Goal: Task Accomplishment & Management: Manage account settings

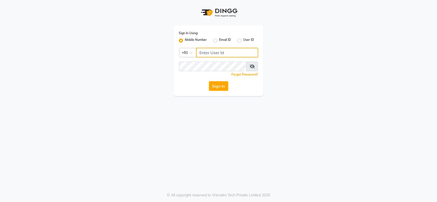
type input "7208506647"
click at [252, 67] on icon at bounding box center [251, 66] width 5 height 4
drag, startPoint x: 170, startPoint y: 122, endPoint x: 182, endPoint y: 117, distance: 13.0
click at [170, 122] on div "Sign In Using: Mobile Number Email ID User ID Country Code × [PHONE_NUMBER] Rem…" at bounding box center [218, 101] width 437 height 202
click at [214, 85] on button "Sign In" at bounding box center [218, 86] width 19 height 10
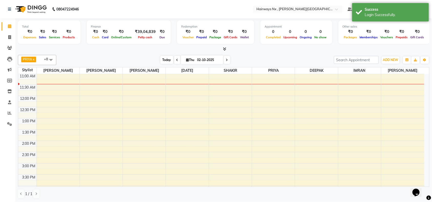
click at [165, 58] on span "Today" at bounding box center [166, 60] width 13 height 8
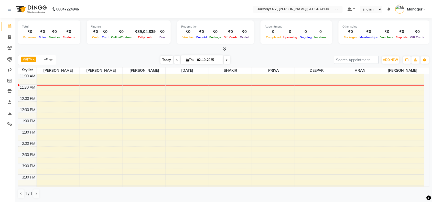
click at [165, 60] on span "Today" at bounding box center [166, 60] width 13 height 8
click at [164, 60] on span "Today" at bounding box center [166, 60] width 13 height 8
click at [8, 38] on span at bounding box center [9, 38] width 9 height 6
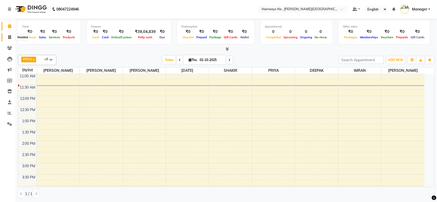
select select "service"
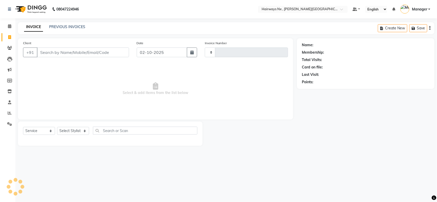
type input "1254"
select select "778"
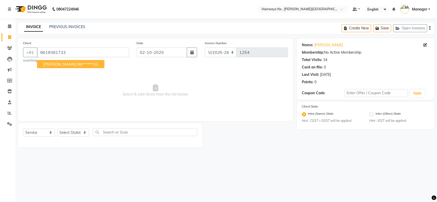
click at [47, 66] on span "[PERSON_NAME]" at bounding box center [59, 64] width 33 height 5
type input "96******33"
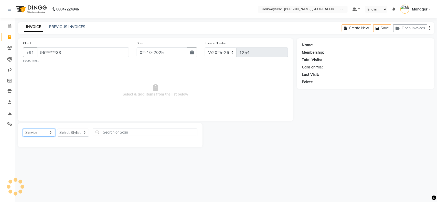
click at [37, 132] on select "Select Service Product Membership Package Voucher Prepaid Gift Card" at bounding box center [39, 133] width 32 height 8
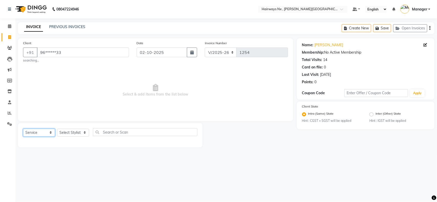
select select "membership"
click at [23, 129] on select "Select Service Product Membership Package Voucher Prepaid Gift Card" at bounding box center [39, 133] width 32 height 8
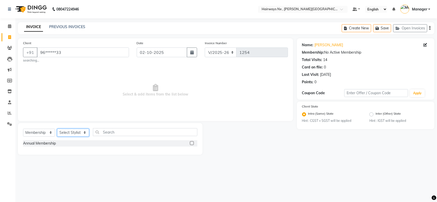
click at [80, 132] on select "Select Stylist [PERSON_NAME] DEEPAK [PERSON_NAME] [PERSON_NAME] Manager [PERSON…" at bounding box center [73, 133] width 32 height 8
select select "67654"
click at [57, 129] on select "Select Stylist [PERSON_NAME] DEEPAK [PERSON_NAME] [PERSON_NAME] Manager [PERSON…" at bounding box center [73, 133] width 32 height 8
click at [192, 143] on label at bounding box center [192, 143] width 4 height 4
click at [192, 143] on input "checkbox" at bounding box center [191, 143] width 3 height 3
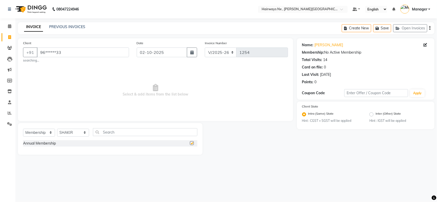
select select "select"
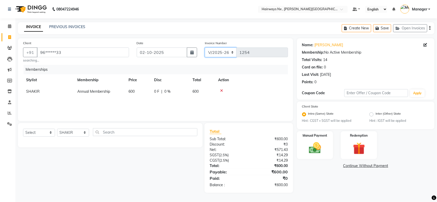
click at [214, 50] on select "INV/25-26 V/2025-26" at bounding box center [221, 53] width 32 height 10
select select "6959"
click at [205, 48] on select "INV/25-26 V/2025-26" at bounding box center [221, 53] width 32 height 10
type input "1078"
click at [429, 28] on div "Create New Save Open Invoices" at bounding box center [388, 28] width 93 height 12
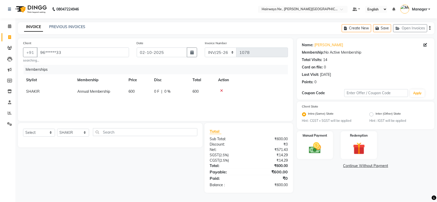
click at [430, 28] on icon "button" at bounding box center [429, 28] width 1 height 0
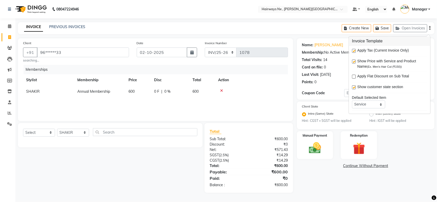
click at [354, 50] on label at bounding box center [354, 51] width 4 height 4
click at [354, 50] on input "checkbox" at bounding box center [353, 51] width 3 height 3
checkbox input "false"
click at [315, 142] on img at bounding box center [315, 148] width 20 height 14
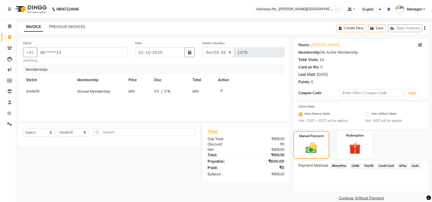
scroll to position [7, 0]
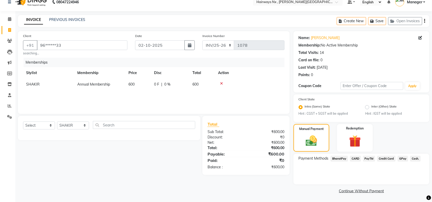
click at [413, 157] on span "Cash." at bounding box center [415, 159] width 10 height 6
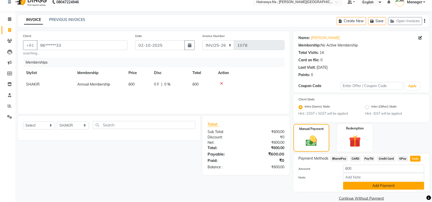
scroll to position [14, 0]
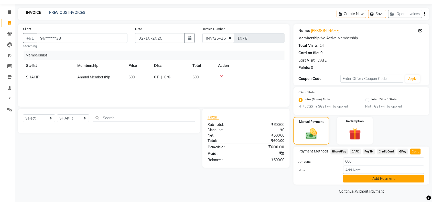
click at [382, 177] on button "Add Payment" at bounding box center [383, 179] width 81 height 8
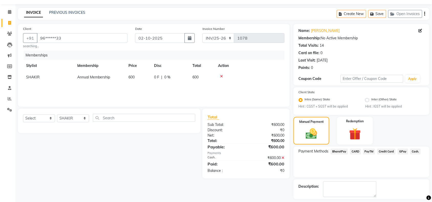
scroll to position [36, 0]
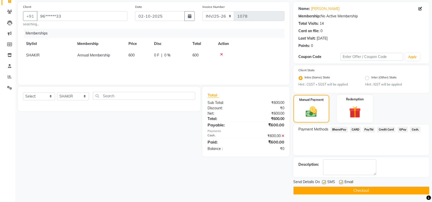
click at [352, 190] on button "Checkout" at bounding box center [361, 191] width 136 height 8
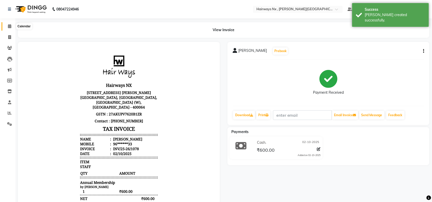
click at [8, 26] on icon at bounding box center [9, 26] width 3 height 4
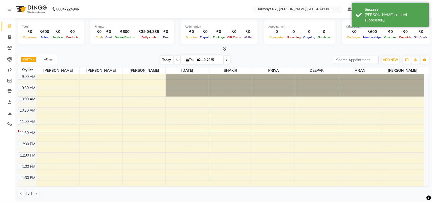
click at [162, 58] on span "Today" at bounding box center [166, 60] width 13 height 8
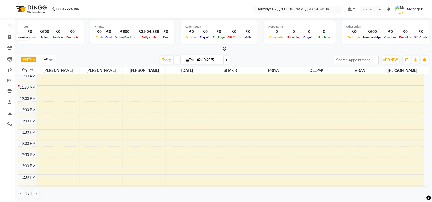
click at [7, 36] on span at bounding box center [9, 38] width 9 height 6
select select "service"
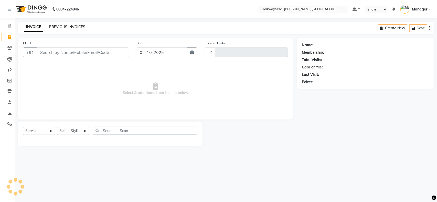
type input "1254"
select select "778"
click at [64, 26] on link "PREVIOUS INVOICES" at bounding box center [67, 27] width 36 height 5
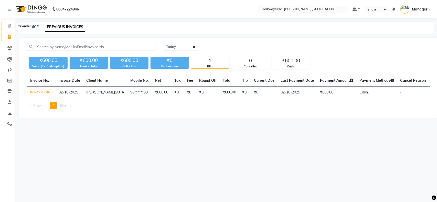
click at [7, 24] on span at bounding box center [9, 27] width 9 height 6
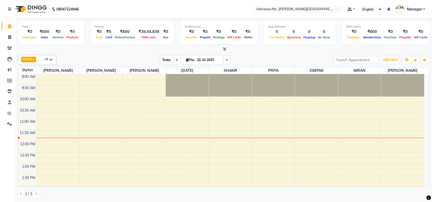
click at [168, 60] on span "Today" at bounding box center [166, 60] width 13 height 8
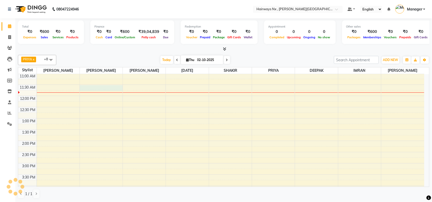
click at [106, 90] on div "9:00 AM 9:30 AM 10:00 AM 10:30 AM 11:00 AM 11:30 AM 12:00 PM 12:30 PM 1:00 PM 1…" at bounding box center [221, 186] width 406 height 315
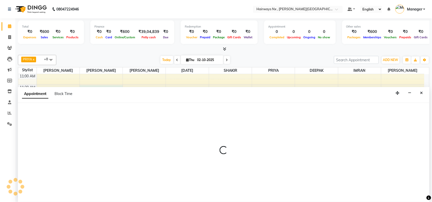
scroll to position [0, 0]
select select "12972"
select select "690"
select select "tentative"
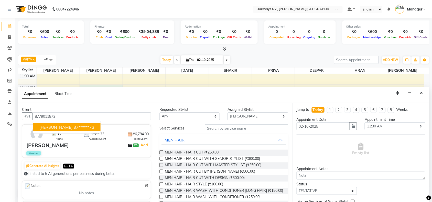
click at [82, 127] on ngb-highlight "87******73" at bounding box center [83, 127] width 21 height 5
type input "87******73"
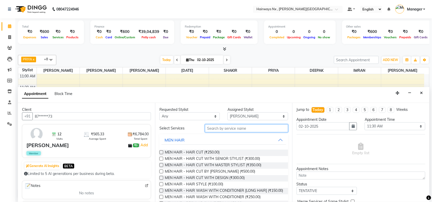
click at [232, 131] on input "text" at bounding box center [246, 129] width 83 height 8
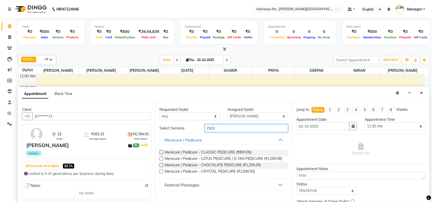
type input "PEDI"
click at [162, 159] on label at bounding box center [161, 159] width 4 height 4
click at [162, 159] on input "checkbox" at bounding box center [160, 159] width 3 height 3
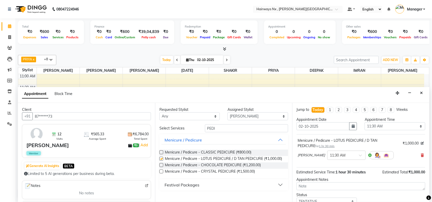
checkbox input "false"
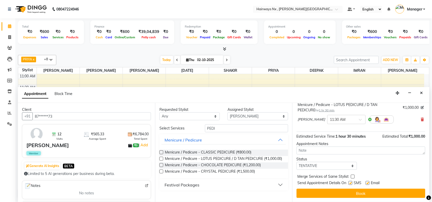
click at [351, 183] on label at bounding box center [350, 183] width 4 height 4
click at [351, 183] on input "checkbox" at bounding box center [349, 183] width 3 height 3
checkbox input "false"
click at [366, 182] on label at bounding box center [368, 183] width 4 height 4
click at [366, 182] on input "checkbox" at bounding box center [367, 183] width 3 height 3
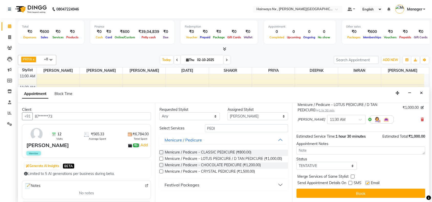
checkbox input "false"
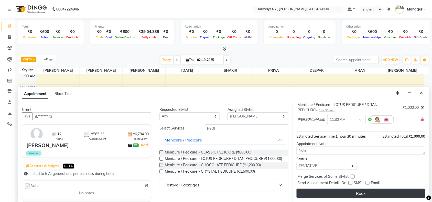
click at [367, 190] on button "Book" at bounding box center [361, 193] width 129 height 9
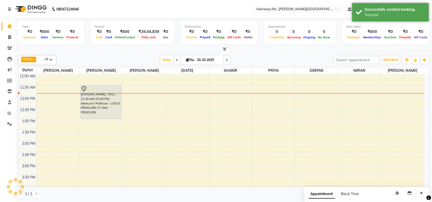
scroll to position [0, 0]
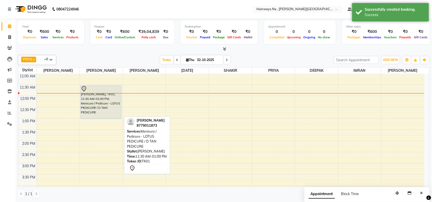
click at [106, 104] on div "[PERSON_NAME], TK01, 11:30 AM-01:00 PM, Menicure / Pedicure - LOTUS PEDICURE / …" at bounding box center [101, 102] width 41 height 33
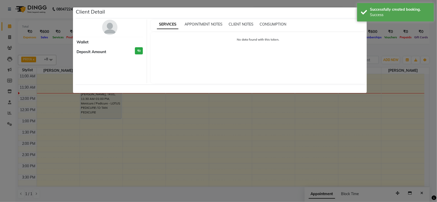
select select "7"
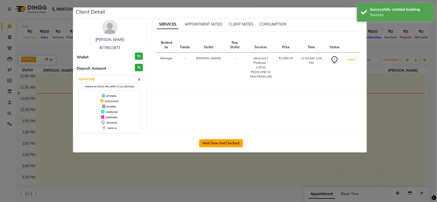
click at [215, 144] on button "Mark Done And Checkout" at bounding box center [221, 143] width 44 height 8
select select "778"
select select "service"
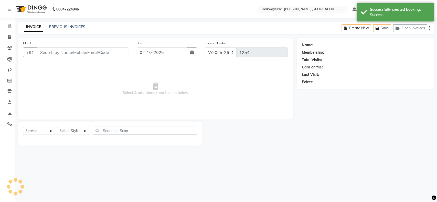
type input "87******73"
select select "12972"
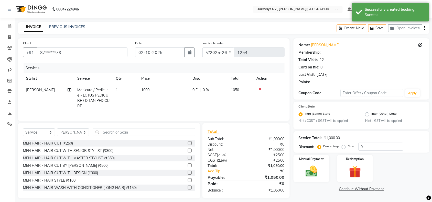
select select "1: Object"
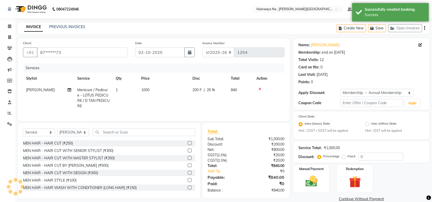
type input "20"
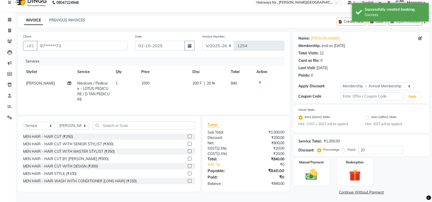
scroll to position [8, 0]
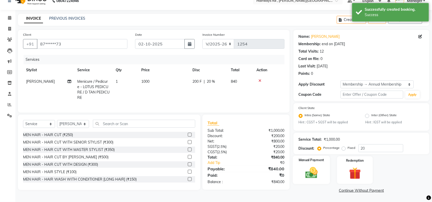
click at [315, 173] on img at bounding box center [311, 173] width 20 height 14
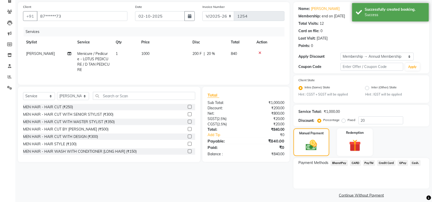
scroll to position [40, 0]
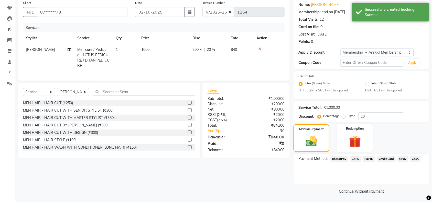
click at [398, 157] on span "GPay" at bounding box center [403, 159] width 10 height 6
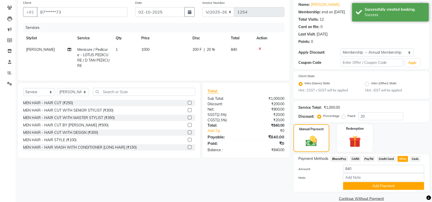
scroll to position [48, 0]
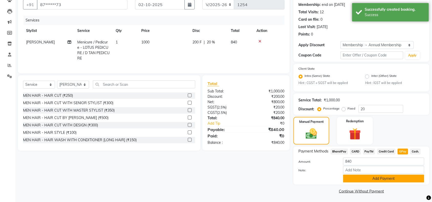
click at [375, 178] on button "Add Payment" at bounding box center [383, 179] width 81 height 8
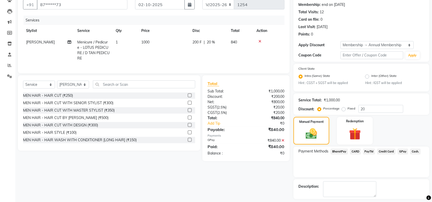
scroll to position [70, 0]
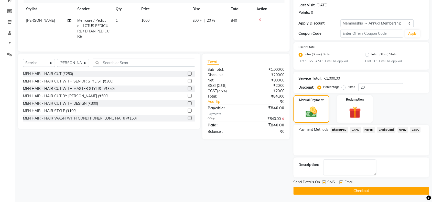
click at [351, 191] on button "Checkout" at bounding box center [361, 191] width 136 height 8
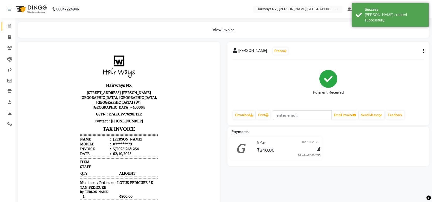
click at [8, 26] on icon at bounding box center [9, 26] width 3 height 4
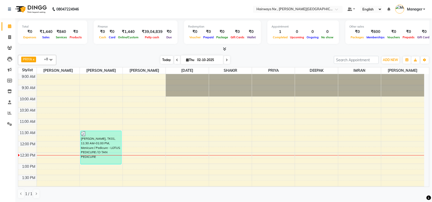
click at [167, 59] on span "Today" at bounding box center [166, 60] width 13 height 8
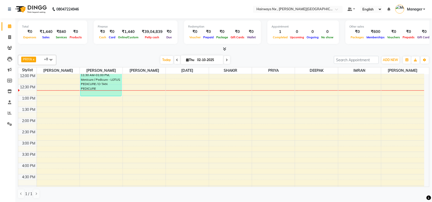
click at [205, 99] on div "9:00 AM 9:30 AM 10:00 AM 10:30 AM 11:00 AM 11:30 AM 12:00 PM 12:30 PM 1:00 PM 1…" at bounding box center [221, 163] width 406 height 315
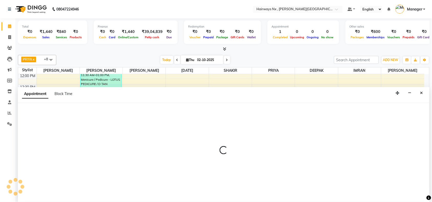
scroll to position [0, 0]
select select "66431"
select select "780"
select select "tentative"
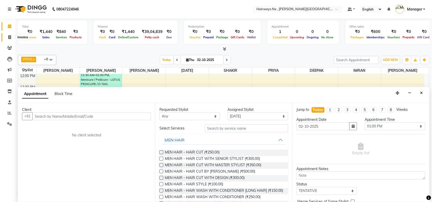
click at [9, 38] on icon at bounding box center [9, 37] width 3 height 4
select select "778"
select select "service"
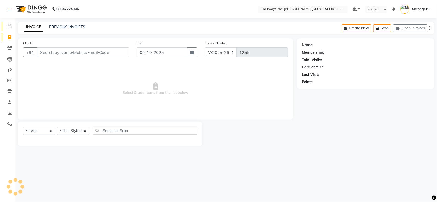
click at [8, 25] on icon at bounding box center [9, 26] width 3 height 4
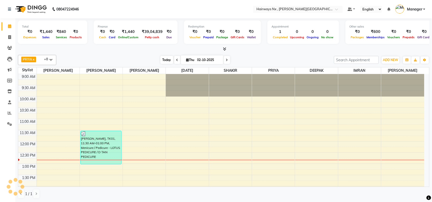
click at [162, 60] on span "Today" at bounding box center [166, 60] width 13 height 8
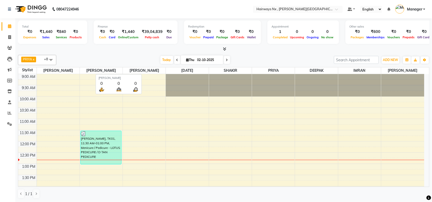
scroll to position [68, 0]
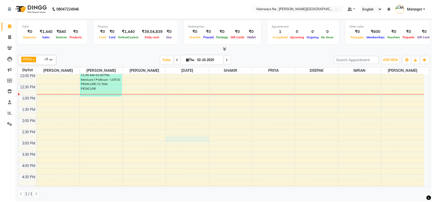
click at [191, 141] on div "9:00 AM 9:30 AM 10:00 AM 10:30 AM 11:00 AM 11:30 AM 12:00 PM 12:30 PM 1:00 PM 1…" at bounding box center [221, 163] width 406 height 315
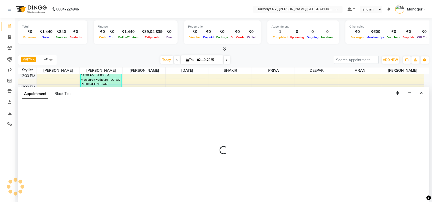
scroll to position [0, 0]
select select "66431"
select select "885"
select select "tentative"
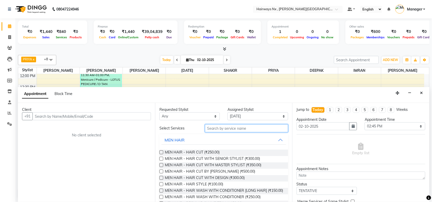
click at [216, 128] on input "text" at bounding box center [246, 129] width 83 height 8
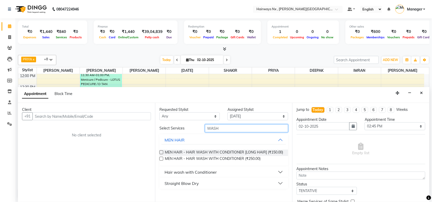
type input "WASH"
click at [217, 173] on button "Hair wash with Conditioner" at bounding box center [223, 172] width 125 height 9
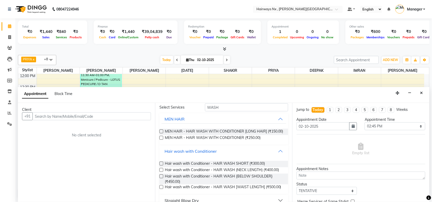
scroll to position [32, 0]
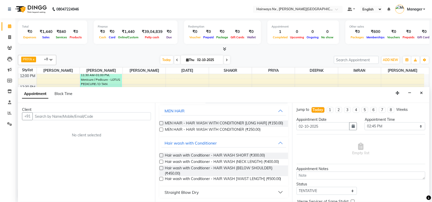
click at [160, 164] on label at bounding box center [161, 162] width 4 height 4
click at [160, 164] on input "checkbox" at bounding box center [160, 162] width 3 height 3
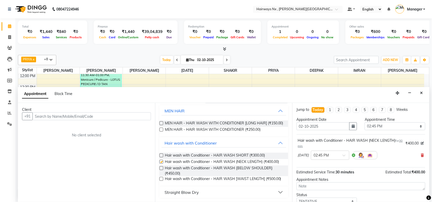
checkbox input "false"
click at [109, 117] on input "text" at bounding box center [91, 117] width 118 height 8
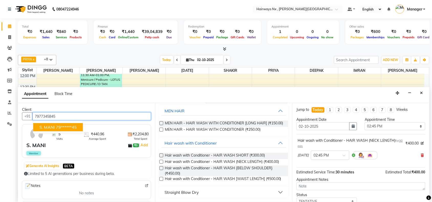
click at [68, 127] on ngb-highlight "79******45" at bounding box center [66, 127] width 21 height 5
type input "79******45"
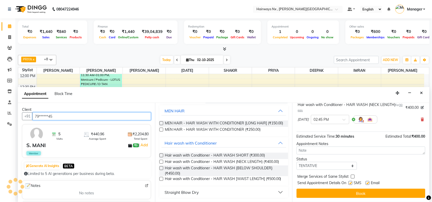
scroll to position [36, 0]
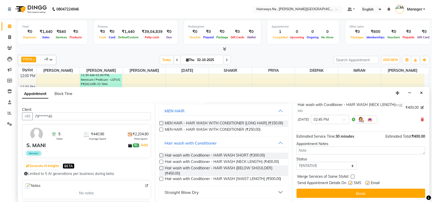
click at [350, 184] on label at bounding box center [350, 183] width 4 height 4
click at [350, 184] on input "checkbox" at bounding box center [349, 183] width 3 height 3
checkbox input "false"
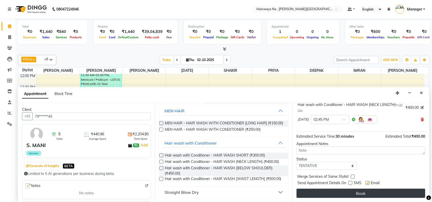
drag, startPoint x: 367, startPoint y: 183, endPoint x: 367, endPoint y: 195, distance: 11.5
click at [367, 183] on label at bounding box center [368, 183] width 4 height 4
click at [367, 183] on input "checkbox" at bounding box center [367, 183] width 3 height 3
checkbox input "false"
click at [367, 195] on button "Book" at bounding box center [361, 193] width 129 height 9
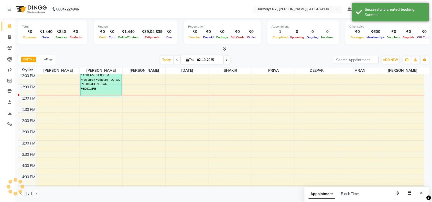
scroll to position [0, 0]
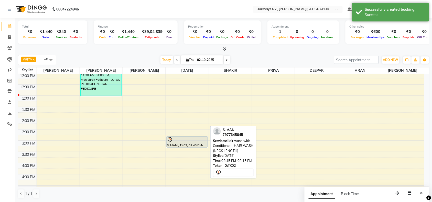
click at [184, 143] on div at bounding box center [187, 140] width 40 height 6
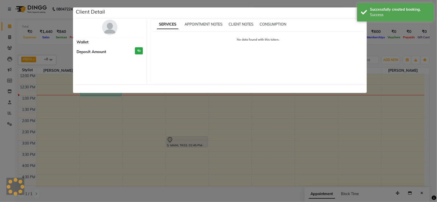
select select "7"
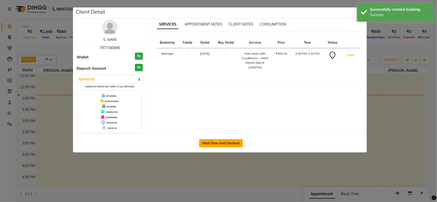
click at [213, 142] on button "Mark Done And Checkout" at bounding box center [221, 143] width 44 height 8
select select "service"
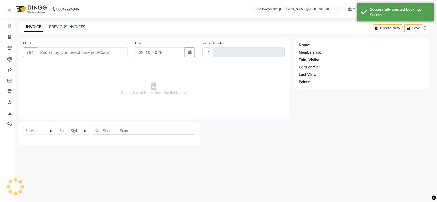
type input "1255"
select select "778"
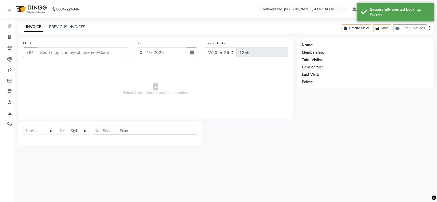
type input "79******45"
select select "66431"
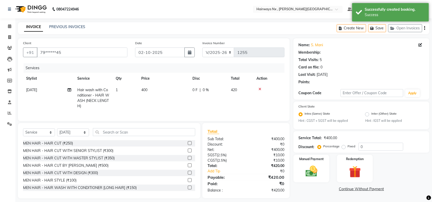
select select "1: Object"
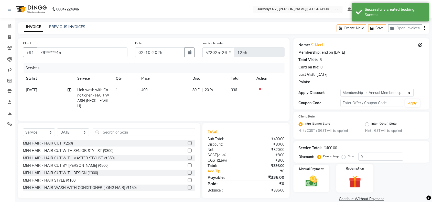
type input "20"
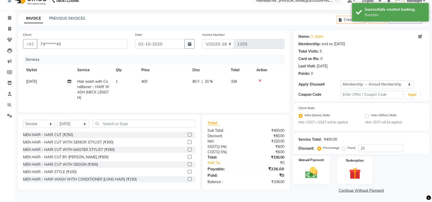
click at [307, 172] on img at bounding box center [311, 173] width 20 height 14
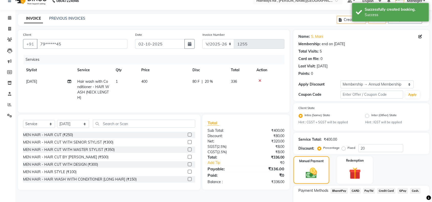
scroll to position [40, 0]
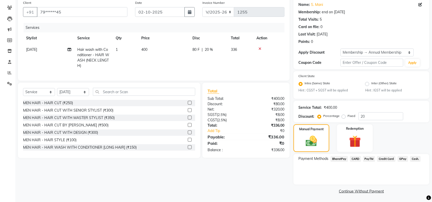
click at [401, 158] on span "GPay" at bounding box center [403, 159] width 10 height 6
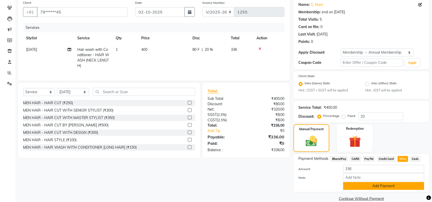
click at [385, 185] on button "Add Payment" at bounding box center [383, 186] width 81 height 8
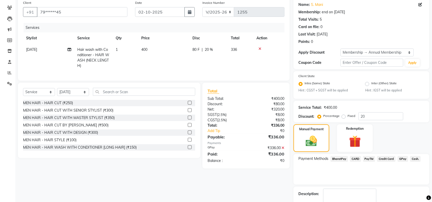
scroll to position [70, 0]
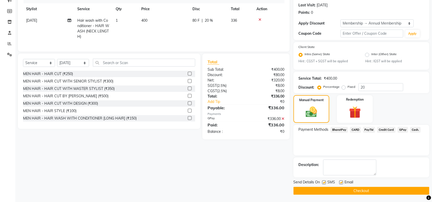
click at [356, 191] on button "Checkout" at bounding box center [361, 191] width 136 height 8
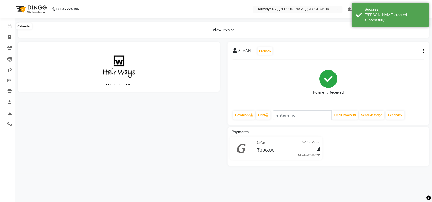
click at [8, 25] on icon at bounding box center [9, 26] width 3 height 4
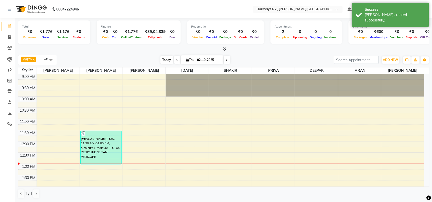
click at [162, 60] on span "Today" at bounding box center [166, 60] width 13 height 8
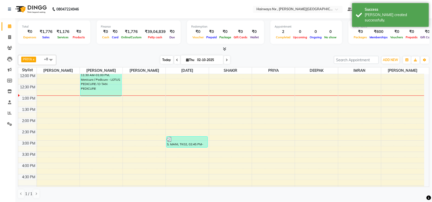
click at [163, 60] on span "Today" at bounding box center [166, 60] width 13 height 8
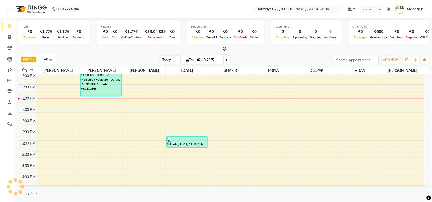
click at [163, 61] on span "Today" at bounding box center [166, 60] width 13 height 8
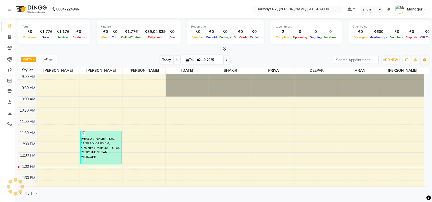
click at [162, 57] on span "Today" at bounding box center [166, 60] width 13 height 8
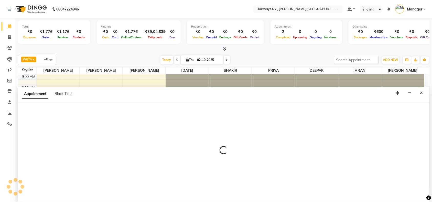
scroll to position [0, 0]
select select "76846"
select select "735"
select select "tentative"
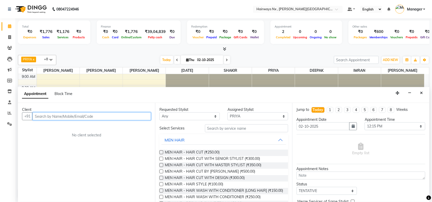
click at [66, 116] on input "text" at bounding box center [91, 117] width 118 height 8
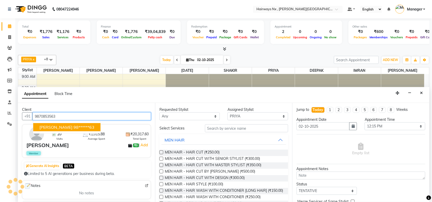
click at [50, 127] on span "[PERSON_NAME]" at bounding box center [55, 127] width 33 height 5
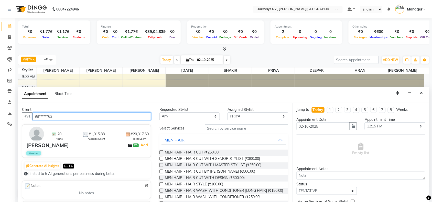
type input "98******63"
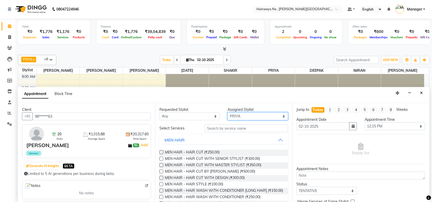
click at [238, 117] on select "Select [PERSON_NAME] DEEPAK [PERSON_NAME] [PERSON_NAME] Manager [PERSON_NAME] P…" at bounding box center [257, 117] width 60 height 8
select select "86029"
click at [228, 113] on select "Select [PERSON_NAME] DEEPAK [PERSON_NAME] [PERSON_NAME] Manager [PERSON_NAME] P…" at bounding box center [257, 117] width 60 height 8
click at [160, 152] on label at bounding box center [161, 153] width 4 height 4
click at [160, 152] on input "checkbox" at bounding box center [160, 152] width 3 height 3
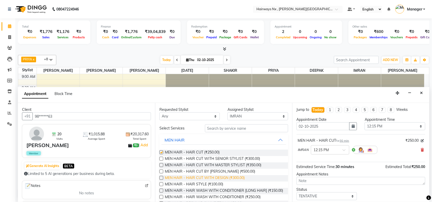
checkbox input "false"
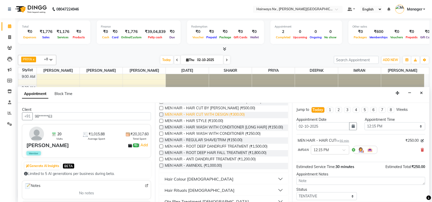
scroll to position [64, 0]
click at [160, 142] on label at bounding box center [161, 140] width 4 height 4
click at [160, 142] on input "checkbox" at bounding box center [160, 140] width 3 height 3
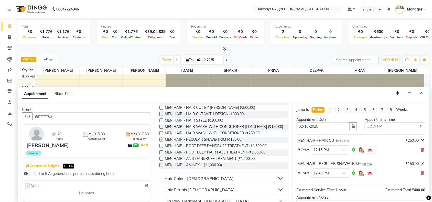
checkbox input "false"
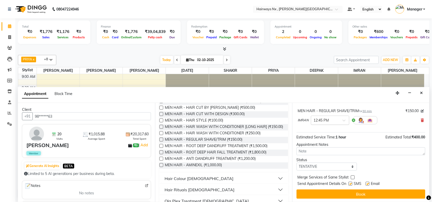
scroll to position [54, 0]
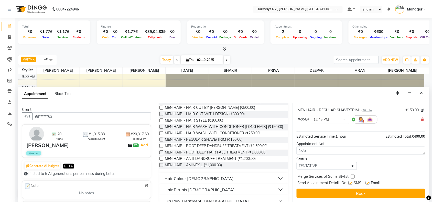
click at [350, 183] on label at bounding box center [350, 183] width 4 height 4
click at [350, 183] on input "checkbox" at bounding box center [349, 183] width 3 height 3
checkbox input "false"
click at [368, 182] on label at bounding box center [368, 183] width 4 height 4
click at [368, 182] on input "checkbox" at bounding box center [367, 183] width 3 height 3
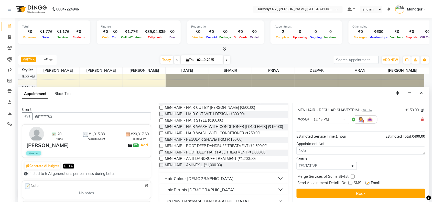
checkbox input "false"
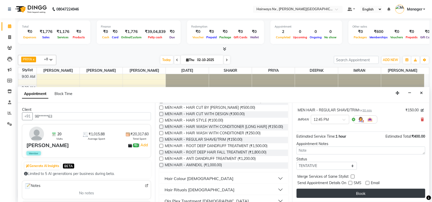
click at [366, 191] on button "Book" at bounding box center [361, 193] width 129 height 9
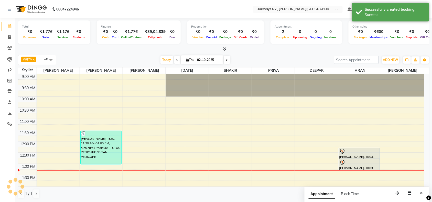
scroll to position [0, 0]
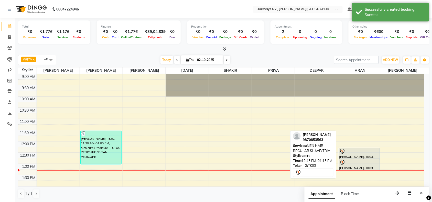
click at [361, 164] on div at bounding box center [359, 163] width 40 height 6
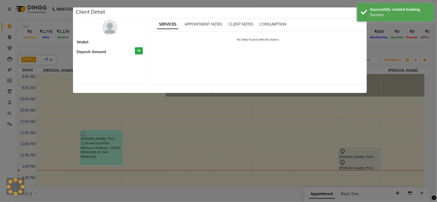
select select "7"
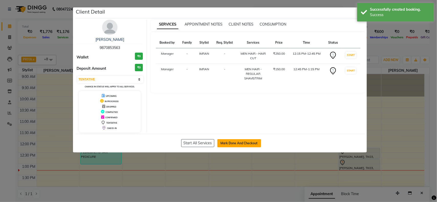
click at [234, 143] on button "Mark Done And Checkout" at bounding box center [239, 143] width 44 height 8
select select "service"
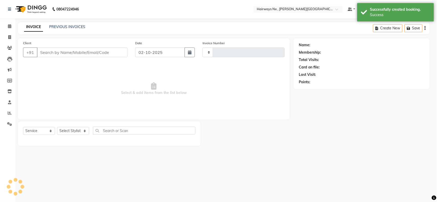
type input "1256"
select select "778"
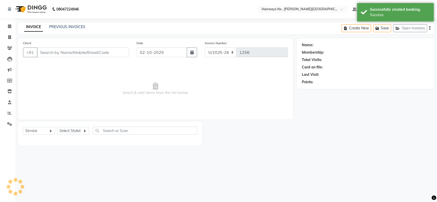
type input "98******63"
select select "86029"
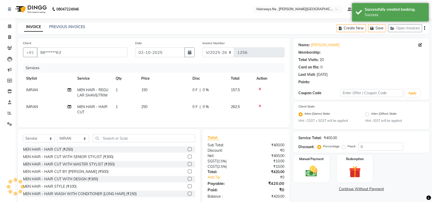
select select "1: Object"
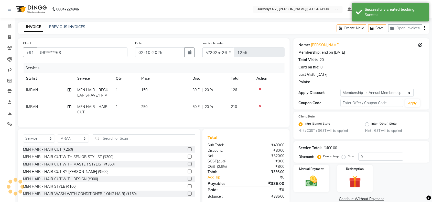
type input "20"
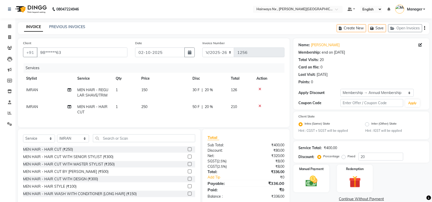
scroll to position [15, 0]
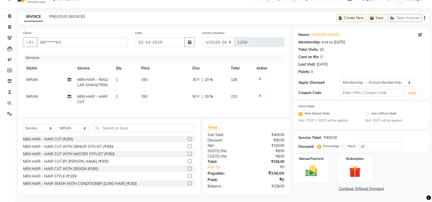
click at [320, 165] on img at bounding box center [311, 172] width 19 height 14
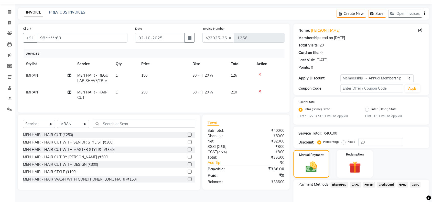
click at [402, 185] on span "GPay" at bounding box center [403, 185] width 10 height 6
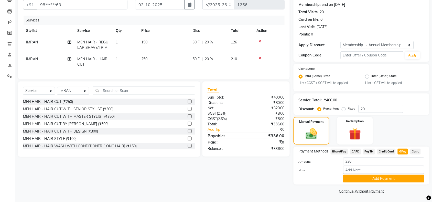
click at [372, 182] on div "Payment Methods BharatPay CARD PayTM Credit Card GPay Cash. Amount: 336 Note: A…" at bounding box center [361, 166] width 136 height 38
click at [372, 179] on button "Add Payment" at bounding box center [383, 179] width 81 height 8
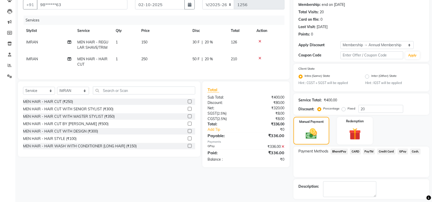
scroll to position [70, 0]
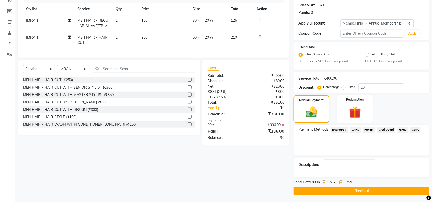
click at [347, 191] on button "Checkout" at bounding box center [361, 191] width 136 height 8
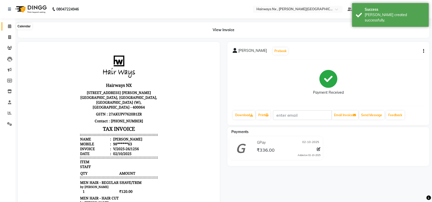
click at [10, 27] on icon at bounding box center [9, 26] width 3 height 4
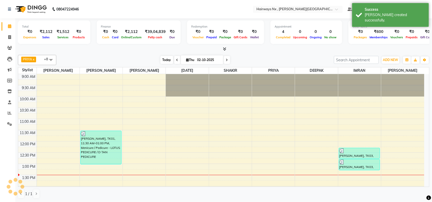
click at [163, 58] on span "Today" at bounding box center [166, 60] width 13 height 8
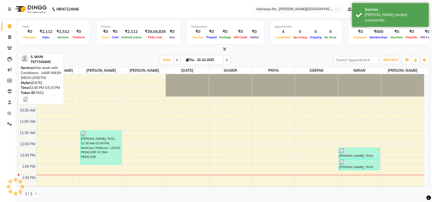
scroll to position [91, 0]
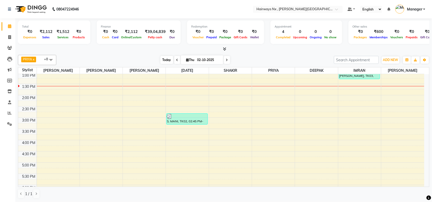
click at [168, 58] on span "Today" at bounding box center [166, 60] width 13 height 8
click at [160, 58] on span "Today" at bounding box center [166, 60] width 13 height 8
click at [166, 58] on span "Today" at bounding box center [166, 60] width 13 height 8
click at [190, 89] on div "9:00 AM 9:30 AM 10:00 AM 10:30 AM 11:00 AM 11:30 AM 12:00 PM 12:30 PM 1:00 PM 1…" at bounding box center [221, 140] width 406 height 315
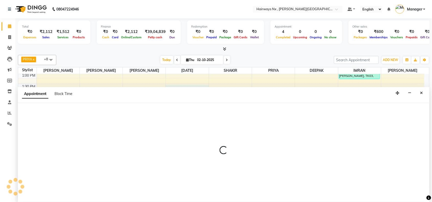
scroll to position [0, 0]
select select "66431"
select select "tentative"
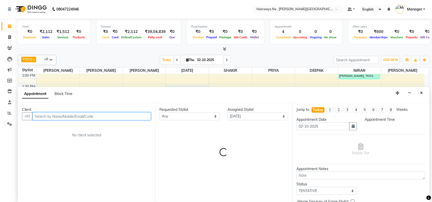
select select "810"
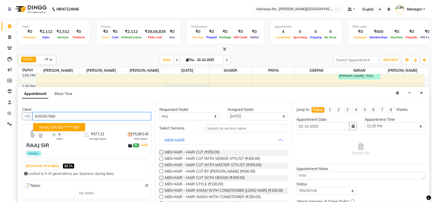
click at [73, 128] on ngb-highlight "80******88" at bounding box center [68, 127] width 21 height 5
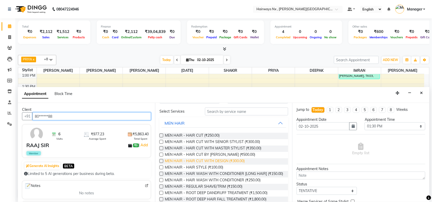
scroll to position [32, 0]
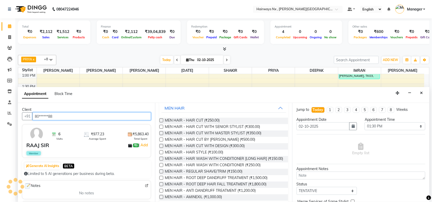
type input "80******88"
click at [161, 174] on label at bounding box center [161, 172] width 4 height 4
click at [161, 174] on input "checkbox" at bounding box center [160, 172] width 3 height 3
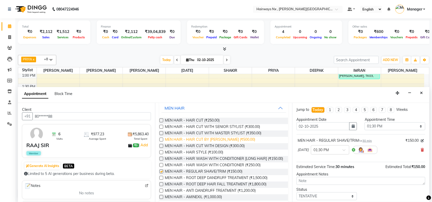
scroll to position [11, 0]
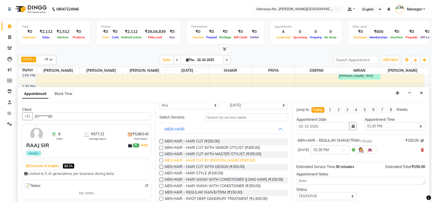
checkbox input "false"
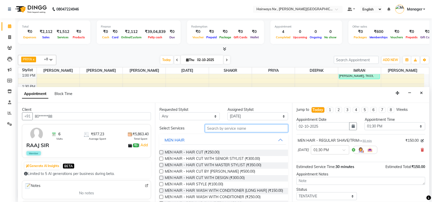
click at [231, 125] on input "text" at bounding box center [246, 129] width 83 height 8
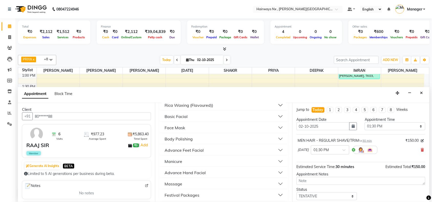
scroll to position [171, 0]
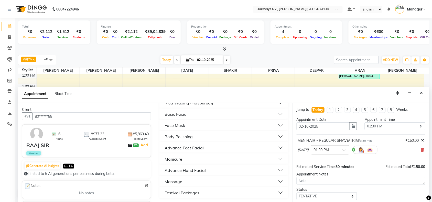
click at [173, 182] on div "Massage" at bounding box center [174, 182] width 18 height 6
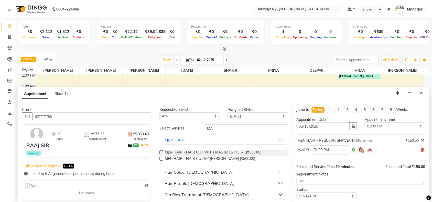
scroll to position [0, 0]
click at [217, 130] on input "MA" at bounding box center [246, 129] width 83 height 8
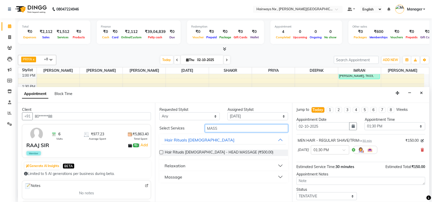
type input "MASS"
click at [159, 153] on label at bounding box center [161, 153] width 4 height 4
click at [159, 153] on input "checkbox" at bounding box center [160, 152] width 3 height 3
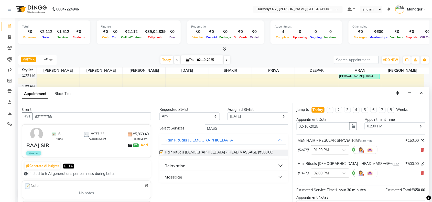
checkbox input "false"
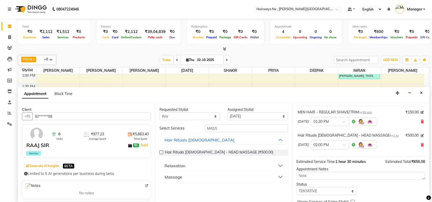
scroll to position [54, 0]
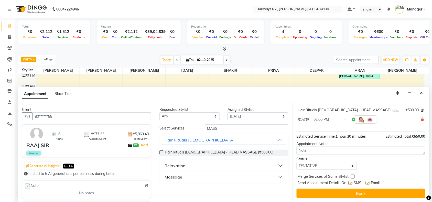
click at [351, 183] on label at bounding box center [350, 183] width 4 height 4
click at [351, 183] on input "checkbox" at bounding box center [349, 183] width 3 height 3
checkbox input "false"
click at [367, 182] on label at bounding box center [368, 183] width 4 height 4
click at [367, 182] on input "checkbox" at bounding box center [367, 183] width 3 height 3
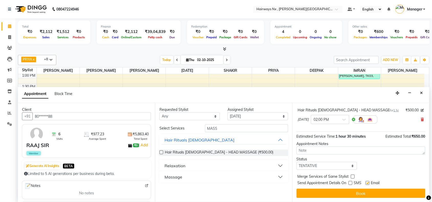
checkbox input "false"
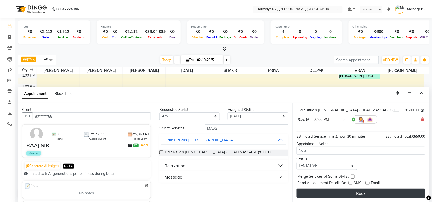
click at [365, 190] on button "Book" at bounding box center [361, 193] width 129 height 9
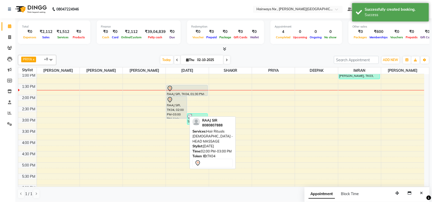
click at [172, 103] on icon at bounding box center [170, 100] width 6 height 6
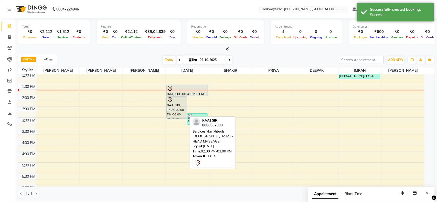
select select "7"
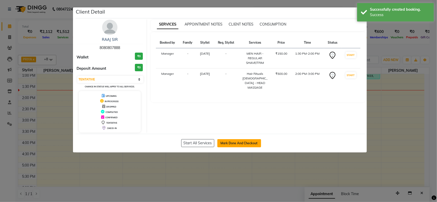
click at [235, 143] on button "Mark Done And Checkout" at bounding box center [239, 143] width 44 height 8
select select "778"
select select "service"
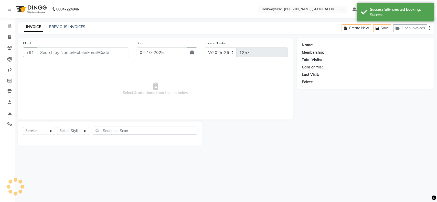
type input "80******88"
select select "66431"
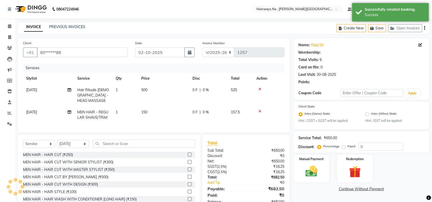
select select "1: Object"
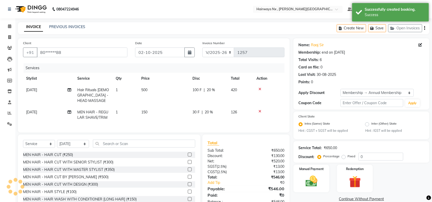
type input "20"
click at [214, 54] on select "INV/25-26 V/2025-26" at bounding box center [218, 53] width 32 height 10
select select "6959"
click at [202, 48] on select "INV/25-26 V/2025-26" at bounding box center [218, 53] width 32 height 10
type input "1079"
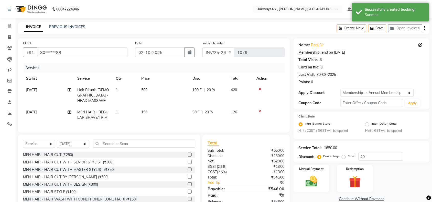
click at [425, 28] on icon "button" at bounding box center [424, 28] width 1 height 0
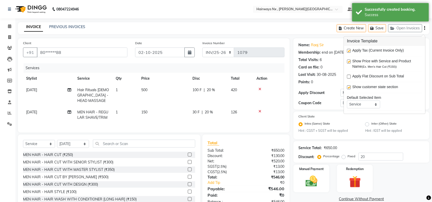
click at [347, 50] on label at bounding box center [349, 51] width 4 height 4
click at [347, 50] on input "checkbox" at bounding box center [348, 51] width 3 height 3
checkbox input "false"
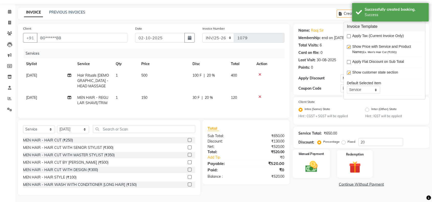
click at [311, 160] on img at bounding box center [311, 167] width 20 height 14
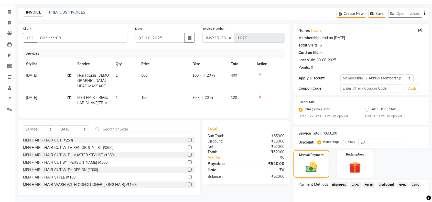
scroll to position [40, 0]
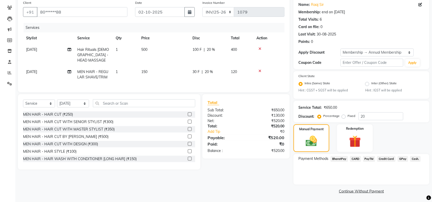
click at [415, 157] on span "Cash." at bounding box center [415, 159] width 10 height 6
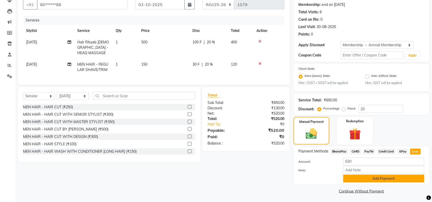
click at [380, 177] on button "Add Payment" at bounding box center [383, 179] width 81 height 8
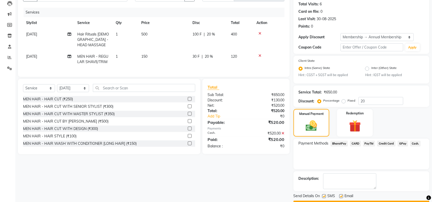
scroll to position [70, 0]
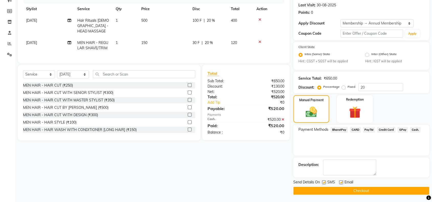
click at [324, 182] on label at bounding box center [324, 183] width 4 height 4
click at [324, 182] on input "checkbox" at bounding box center [323, 182] width 3 height 3
checkbox input "false"
click at [340, 181] on label at bounding box center [341, 183] width 4 height 4
click at [340, 181] on input "checkbox" at bounding box center [340, 182] width 3 height 3
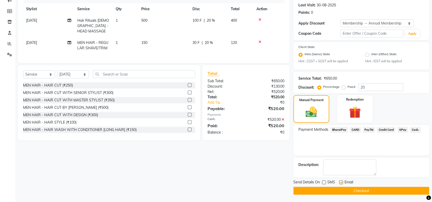
checkbox input "false"
click at [342, 190] on button "Checkout" at bounding box center [361, 191] width 136 height 8
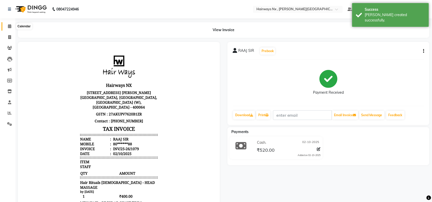
click at [10, 25] on icon at bounding box center [9, 26] width 3 height 4
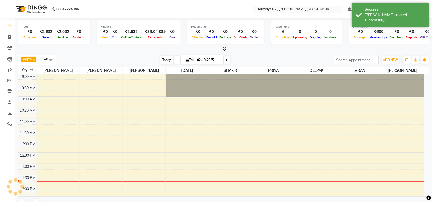
click at [161, 58] on span "Today" at bounding box center [166, 60] width 13 height 8
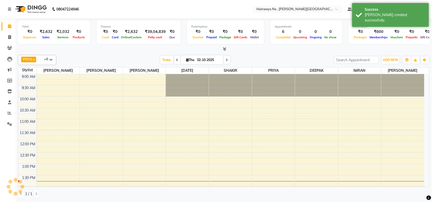
scroll to position [91, 0]
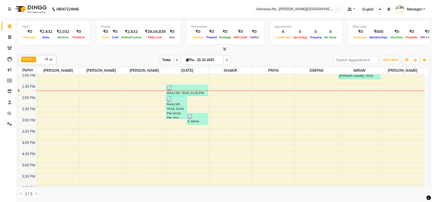
click at [168, 60] on span "Today" at bounding box center [166, 60] width 13 height 8
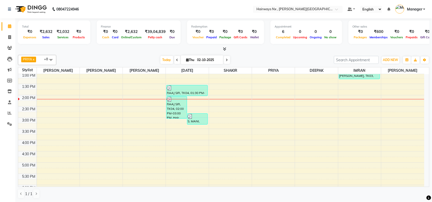
click at [168, 60] on span "Today" at bounding box center [166, 60] width 13 height 8
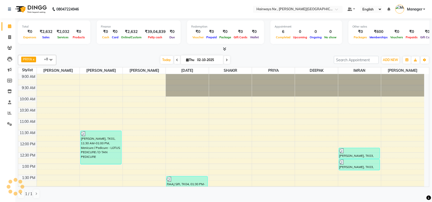
scroll to position [114, 0]
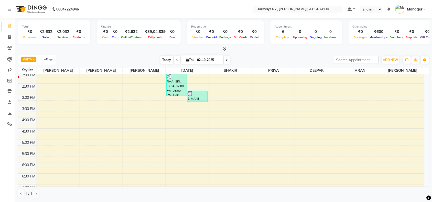
click at [165, 58] on span "Today" at bounding box center [166, 60] width 13 height 8
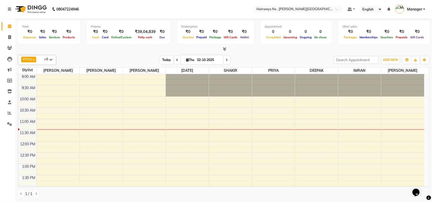
click at [165, 58] on span "Today" at bounding box center [166, 60] width 13 height 8
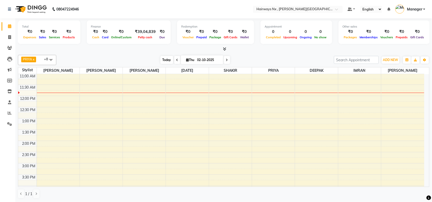
click at [166, 59] on span "Today" at bounding box center [166, 60] width 13 height 8
